Goal: Task Accomplishment & Management: Use online tool/utility

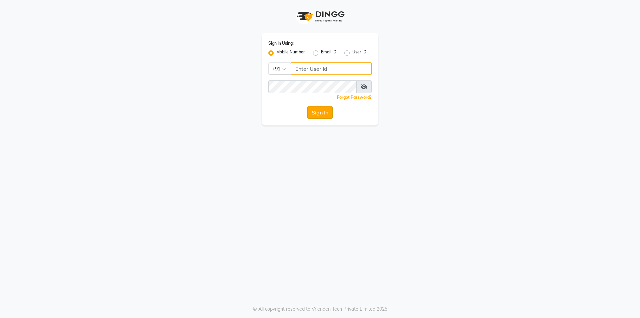
type input "7708684316"
click at [320, 107] on button "Sign In" at bounding box center [319, 112] width 25 height 13
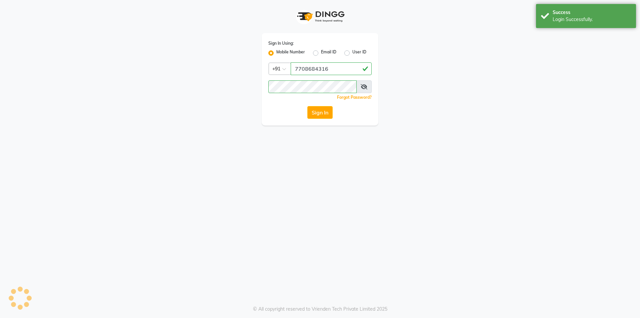
select select "service"
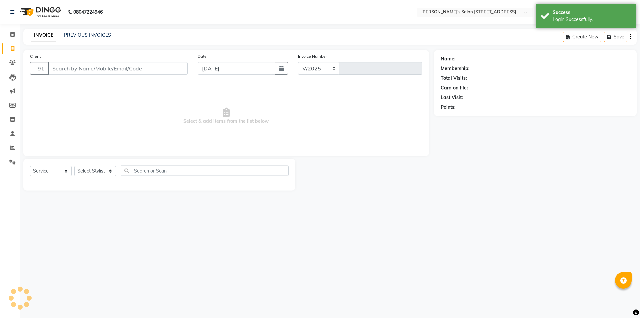
select select "en"
select select "7773"
type input "1535"
